Goal: Task Accomplishment & Management: Use online tool/utility

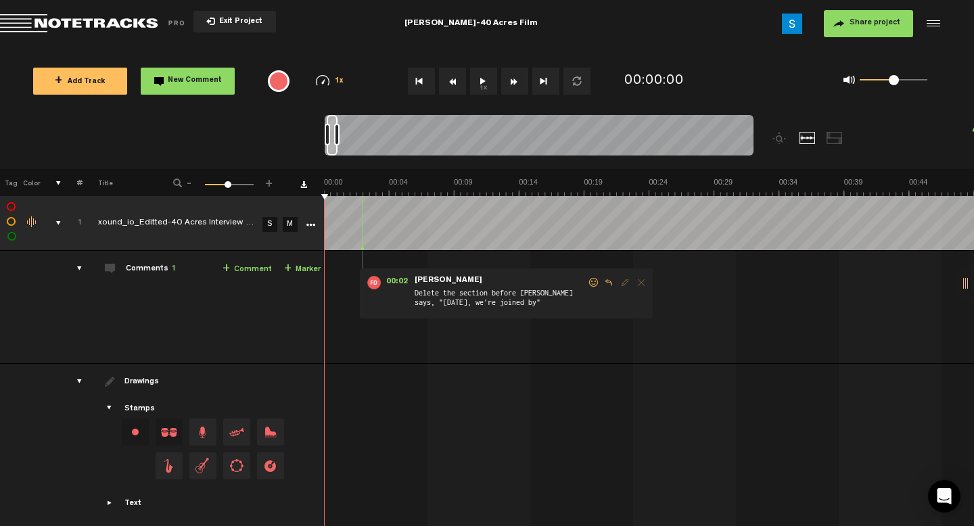
click at [72, 87] on button "+ Add Track" at bounding box center [80, 81] width 94 height 27
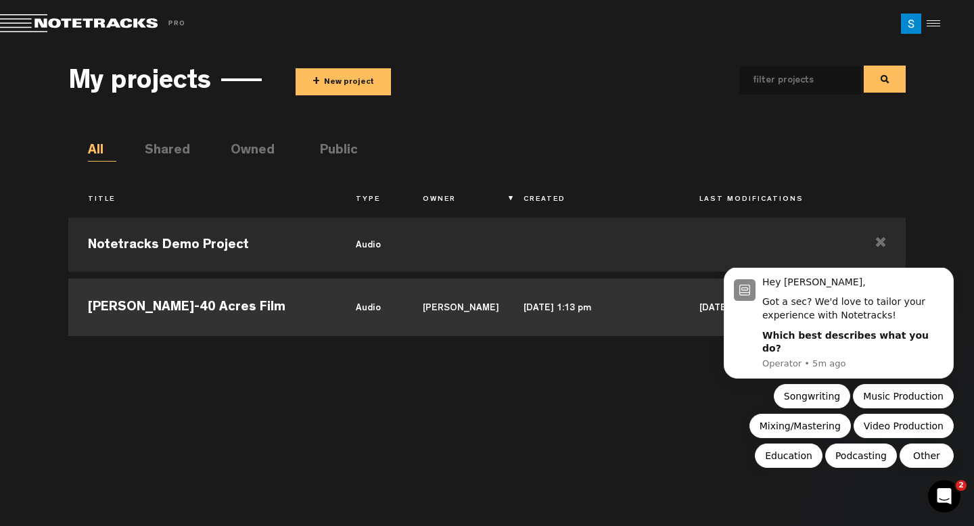
click at [283, 297] on td "[PERSON_NAME]-40 Acres Film" at bounding box center [202, 305] width 268 height 61
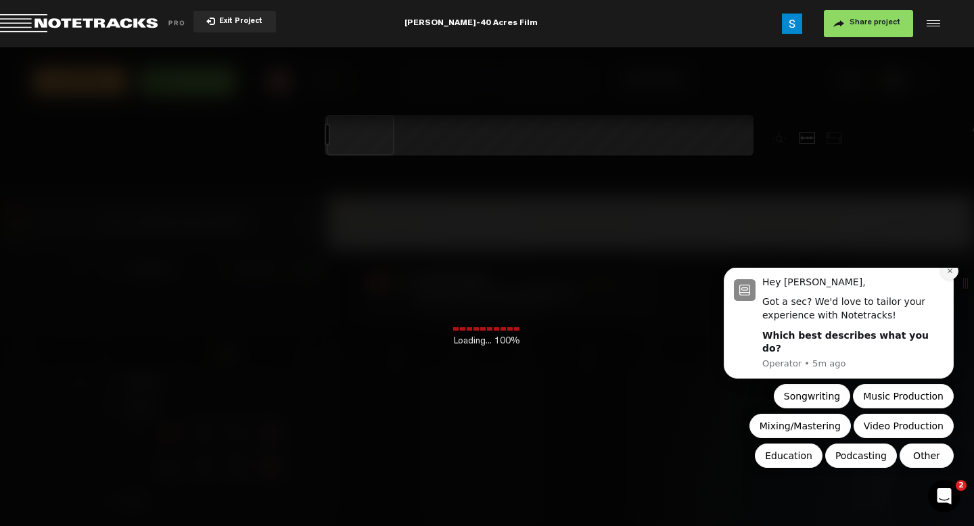
click at [943, 280] on button "Dismiss notification" at bounding box center [950, 271] width 18 height 18
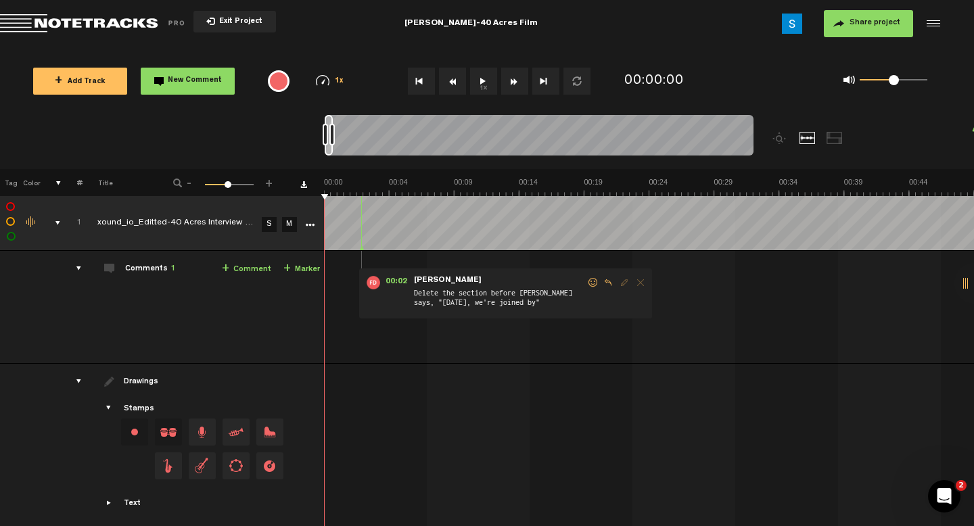
drag, startPoint x: 357, startPoint y: 145, endPoint x: 283, endPoint y: 220, distance: 105.7
click at [283, 47] on div "Loading... 100% + Add Track New Comment 1x 0.25x 0.5x 0.75x 1x 1.25x 1.5x 1.75x…" at bounding box center [487, 47] width 974 height 0
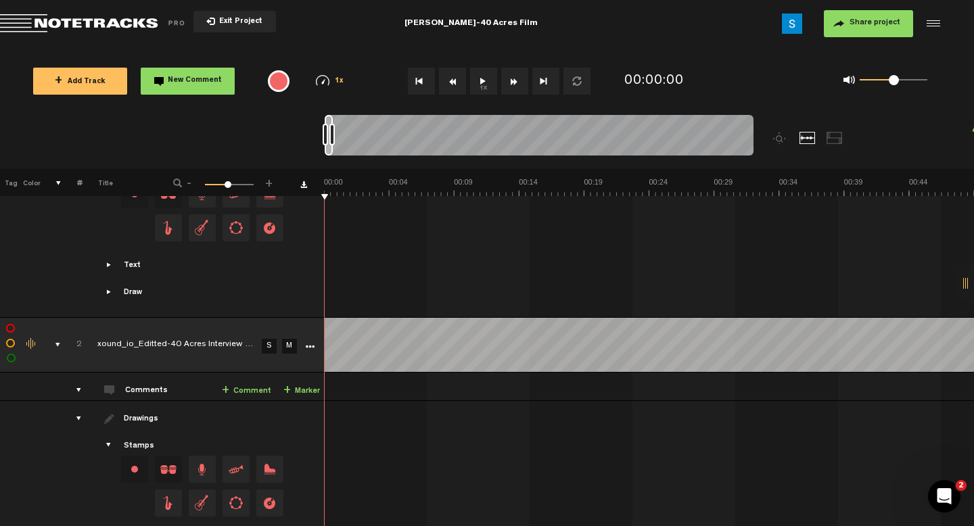
scroll to position [311, 11]
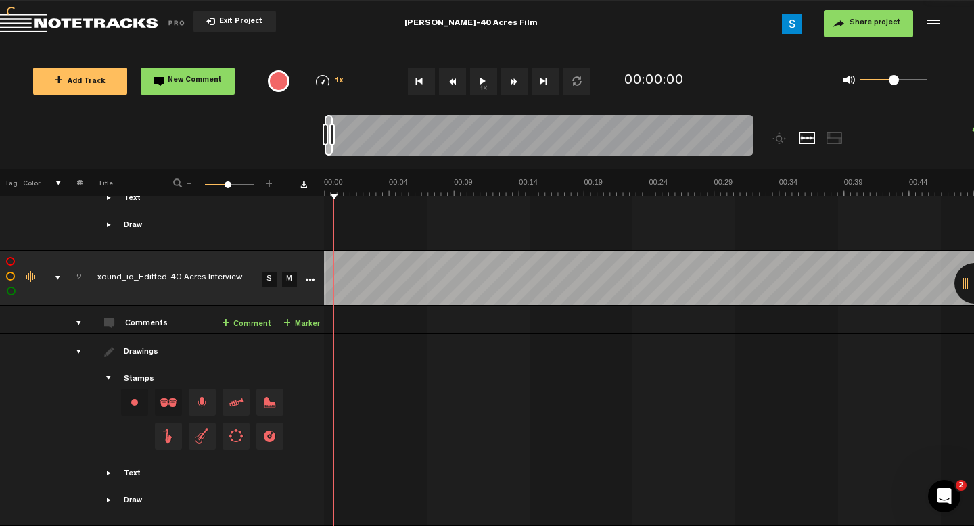
click at [297, 275] on tr "2 xound_io_Editted-40 Acres Interview with [PERSON_NAME] _July 24_ 2025 20_01__…" at bounding box center [486, 278] width 975 height 55
click at [477, 78] on button "1x" at bounding box center [483, 81] width 27 height 27
click at [478, 78] on button "1x" at bounding box center [483, 81] width 27 height 27
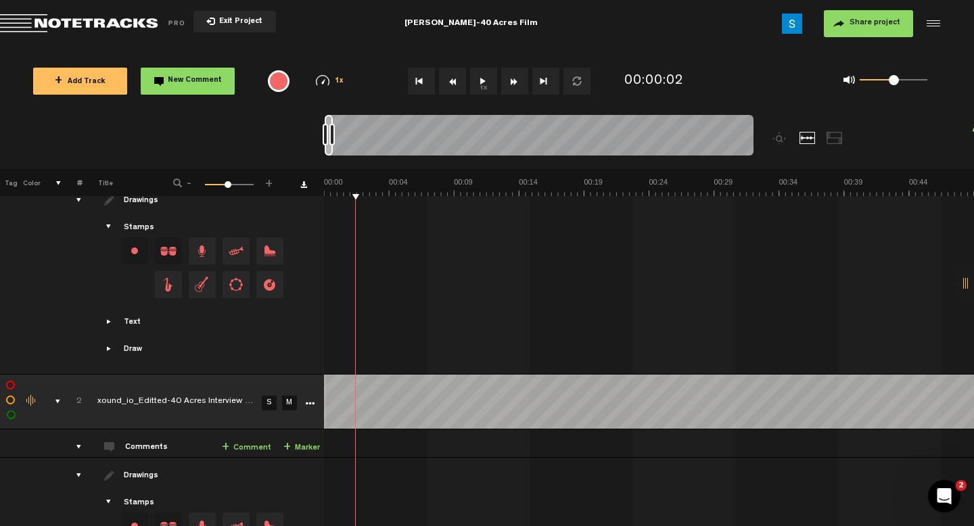
scroll to position [0, 11]
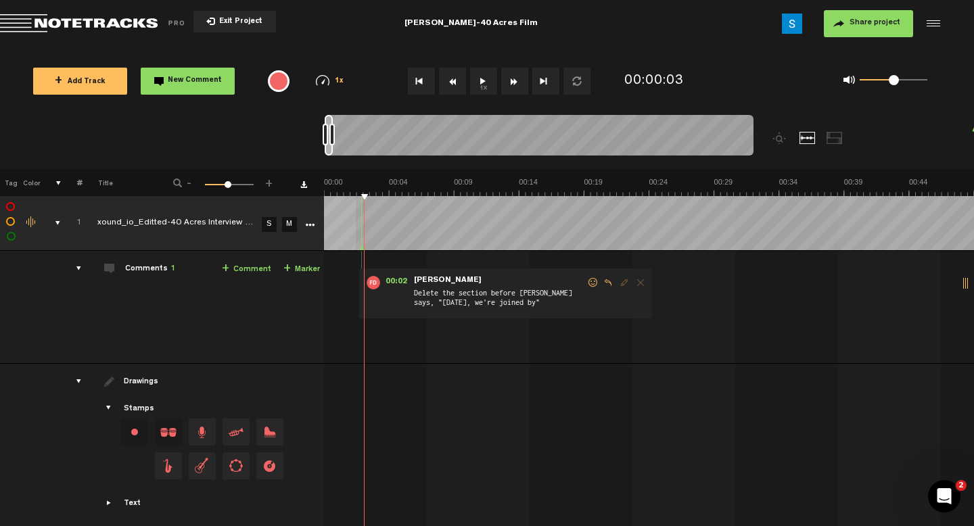
click at [279, 206] on tr "1 xound_io_Editted-40 Acres Interview with [PERSON_NAME] _July 24_ 2025 20_01__…" at bounding box center [486, 223] width 975 height 55
click at [288, 220] on link "M" at bounding box center [290, 224] width 15 height 15
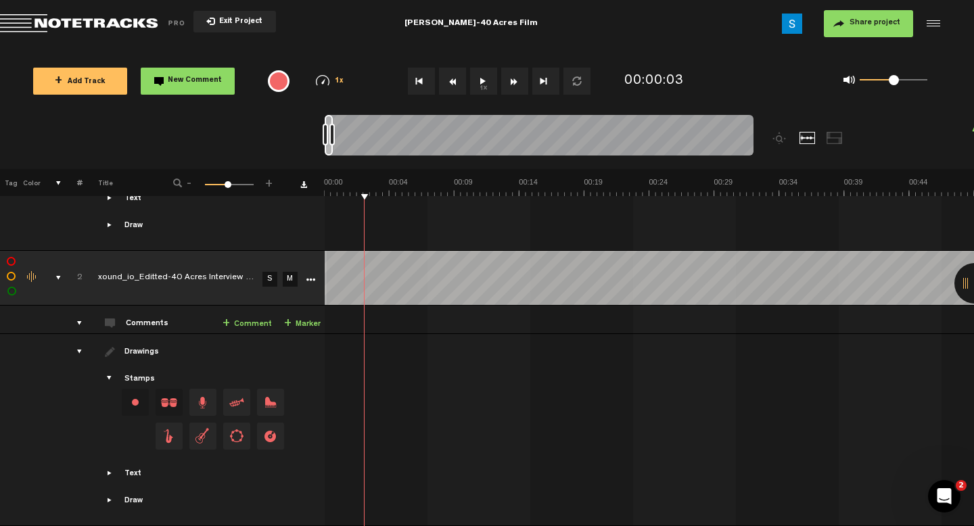
drag, startPoint x: 366, startPoint y: 331, endPoint x: 302, endPoint y: 335, distance: 63.7
click at [302, 335] on tr "Drawings Stamps Text Intro" at bounding box center [487, 430] width 975 height 192
drag, startPoint x: 364, startPoint y: 197, endPoint x: 304, endPoint y: 202, distance: 60.4
click at [304, 202] on tr "Drawings Stamps Text Intro" at bounding box center [487, 155] width 975 height 192
click at [479, 81] on button "1x" at bounding box center [483, 81] width 27 height 27
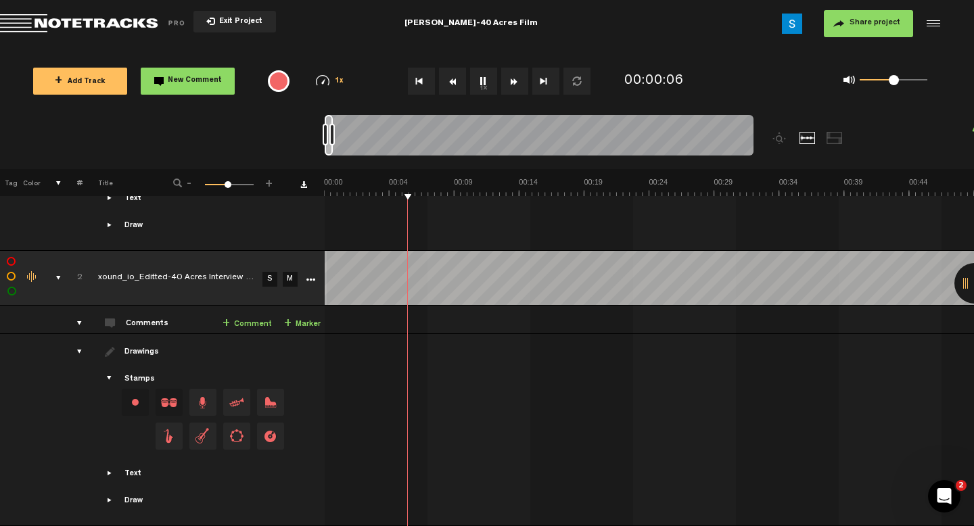
click at [480, 80] on button "1x" at bounding box center [483, 81] width 27 height 27
drag, startPoint x: 411, startPoint y: 195, endPoint x: 339, endPoint y: 207, distance: 72.6
click at [339, 207] on div "+ New drawing Tag Color # Title - 1 100 47 + 1 xound_io_Editted-40 Acres Interv…" at bounding box center [487, 181] width 974 height 635
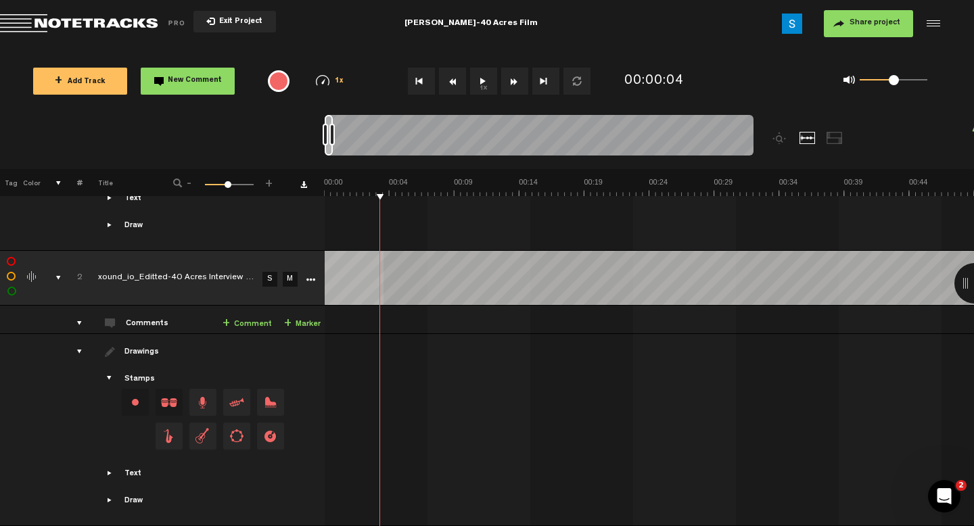
click at [321, 280] on tr "2 xound_io_Editted-40 Acres Interview with [PERSON_NAME] _July 24_ 2025 20_01__…" at bounding box center [487, 278] width 975 height 55
drag, startPoint x: 385, startPoint y: 318, endPoint x: 359, endPoint y: 323, distance: 26.3
click at [359, 323] on td "2 xound_io_Editted-40 Acres Interview with [PERSON_NAME] _July 24_ 2025 20_01__…" at bounding box center [650, 320] width 650 height 28
drag, startPoint x: 379, startPoint y: 323, endPoint x: 326, endPoint y: 323, distance: 52.8
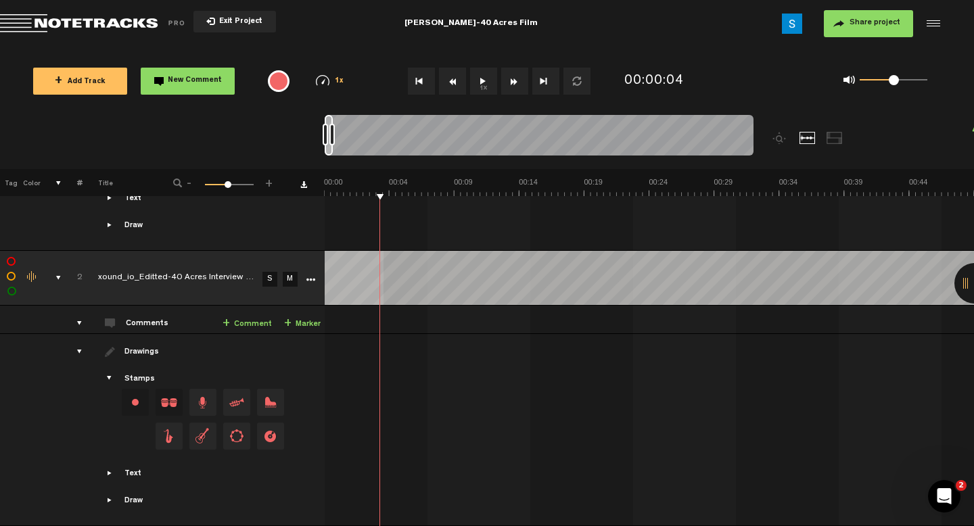
click at [326, 323] on td "2 xound_io_Editted-40 Acres Interview with [PERSON_NAME] _July 24_ 2025 20_01__…" at bounding box center [650, 320] width 650 height 28
click at [405, 237] on td at bounding box center [650, 155] width 650 height 192
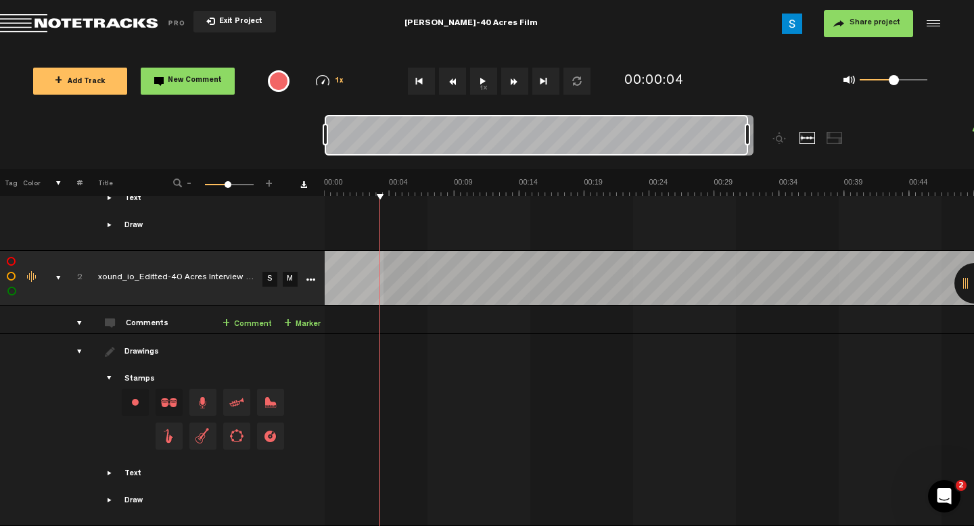
drag, startPoint x: 333, startPoint y: 140, endPoint x: 789, endPoint y: 131, distance: 455.9
click at [789, 131] on div at bounding box center [593, 142] width 536 height 54
drag, startPoint x: 381, startPoint y: 194, endPoint x: 306, endPoint y: 202, distance: 75.5
click at [306, 202] on div "+ New drawing Tag Color # Title - 1 100 1 + 1 xound_io_Editted-40 Acres Intervi…" at bounding box center [487, 181] width 974 height 635
click at [414, 379] on div at bounding box center [652, 373] width 650 height 57
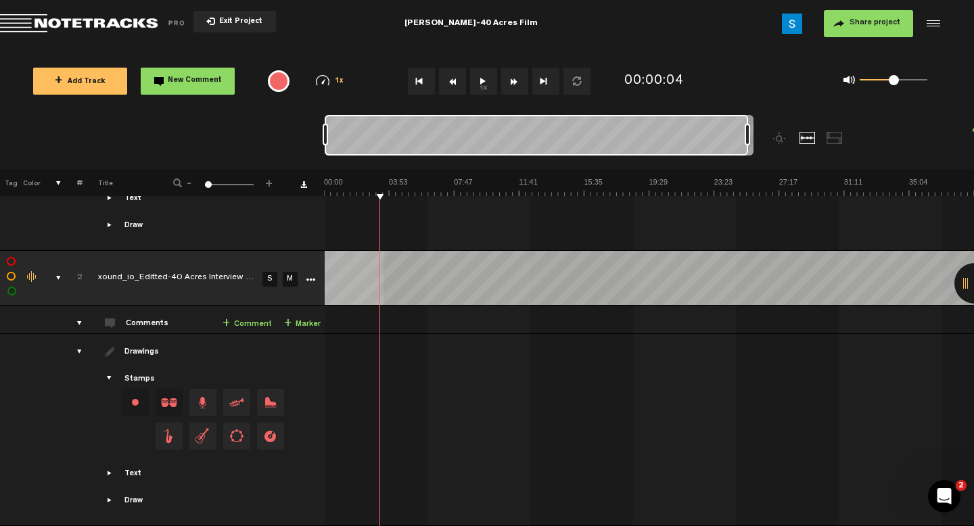
scroll to position [0, 0]
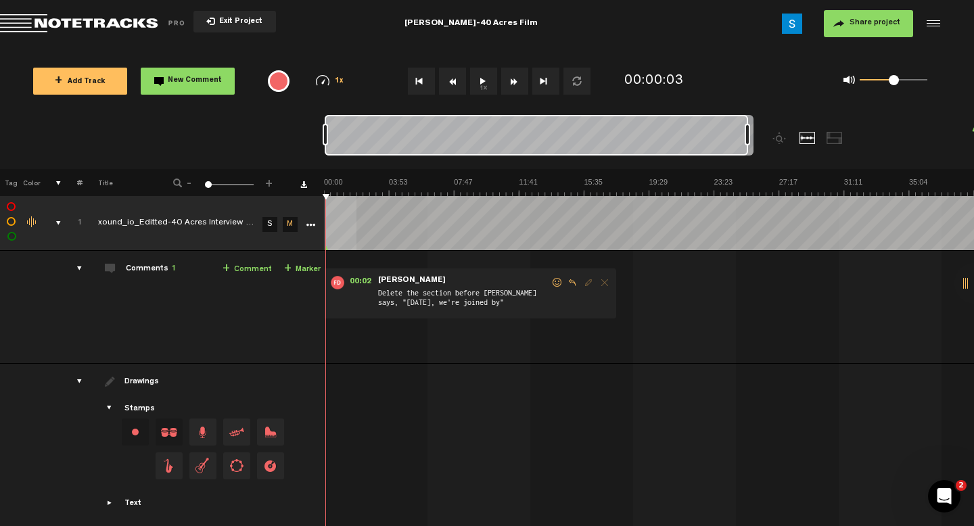
click at [480, 85] on button "1x" at bounding box center [483, 81] width 27 height 27
click at [486, 75] on button "1x" at bounding box center [483, 81] width 27 height 27
click at [425, 77] on button "Go to beginning" at bounding box center [421, 81] width 27 height 27
click at [479, 80] on button "1x" at bounding box center [483, 81] width 27 height 27
click at [477, 81] on button "1x" at bounding box center [483, 81] width 27 height 27
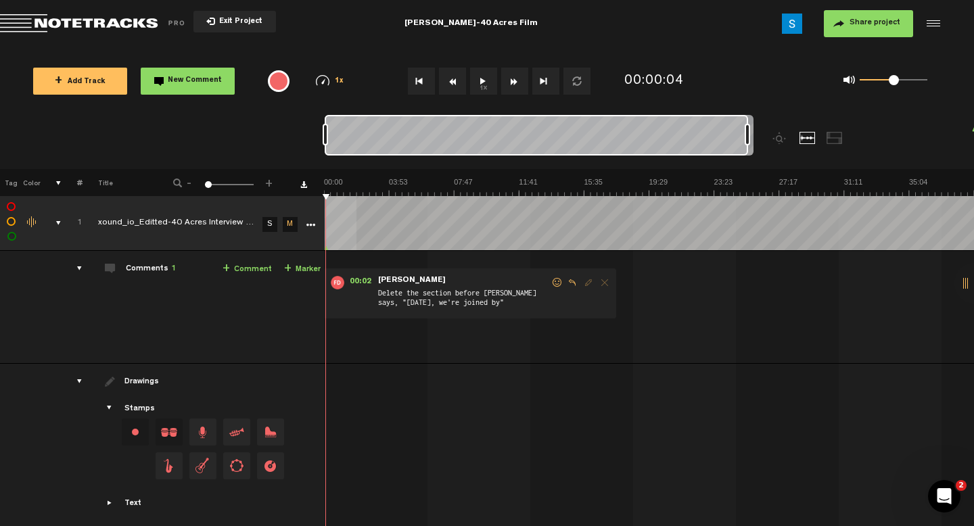
scroll to position [311, 0]
